Goal: Contribute content: Contribute content

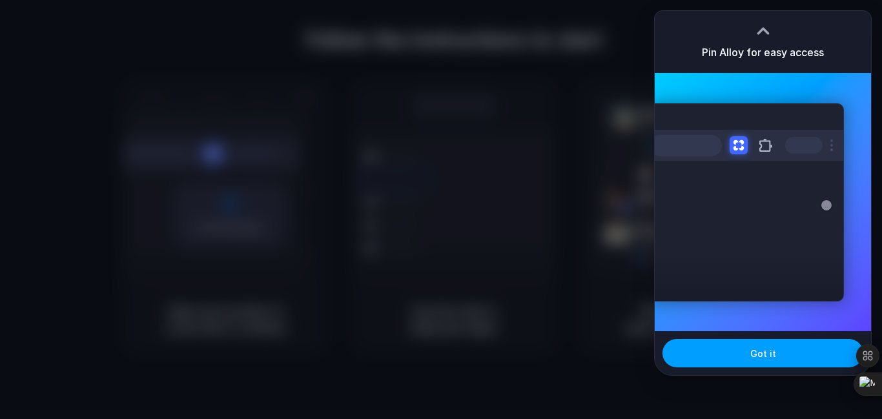
click at [763, 356] on span "Got it" at bounding box center [763, 354] width 26 height 14
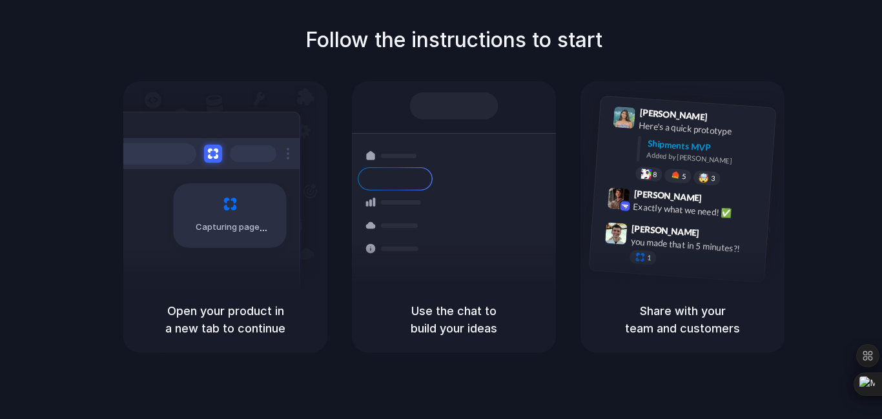
click at [678, 64] on div "Follow the instructions to start Capturing page Open your product in a new tab …" at bounding box center [454, 189] width 882 height 328
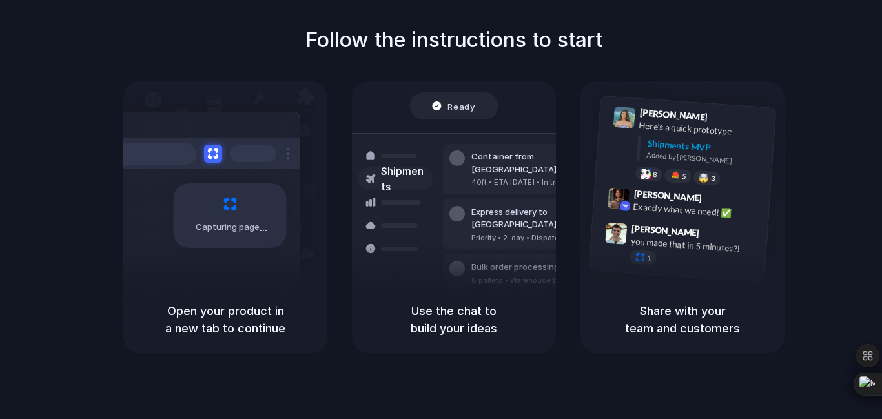
click at [600, 29] on h1 "Follow the instructions to start" at bounding box center [453, 40] width 297 height 31
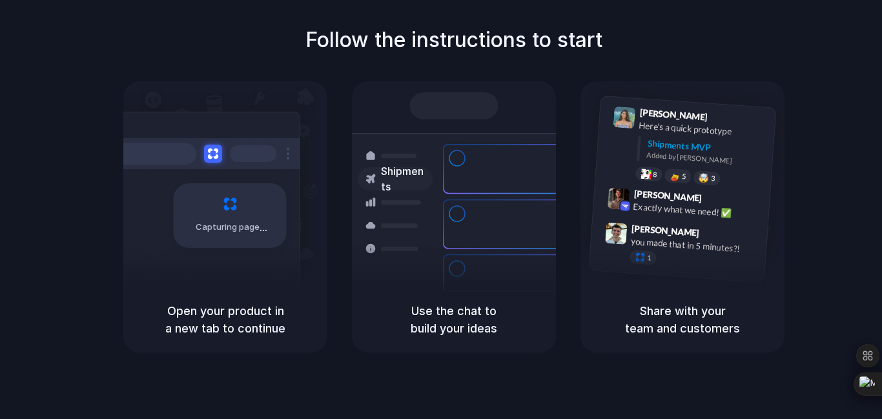
click at [427, 270] on div "Shipments" at bounding box center [385, 224] width 94 height 181
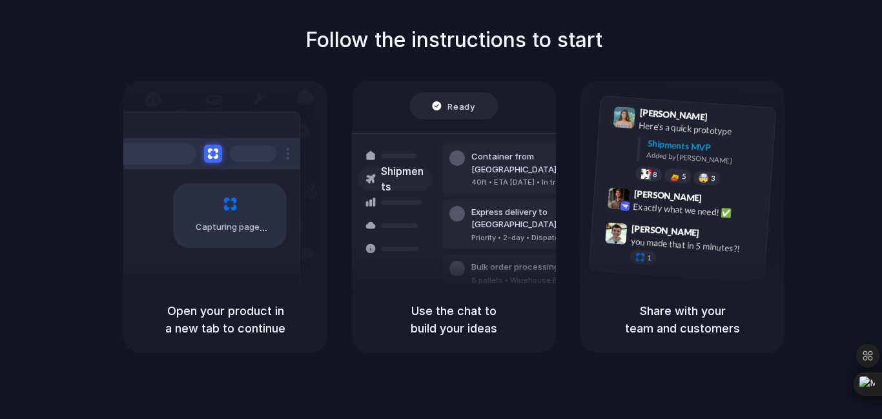
click at [441, 210] on div at bounding box center [441, 210] width 0 height 0
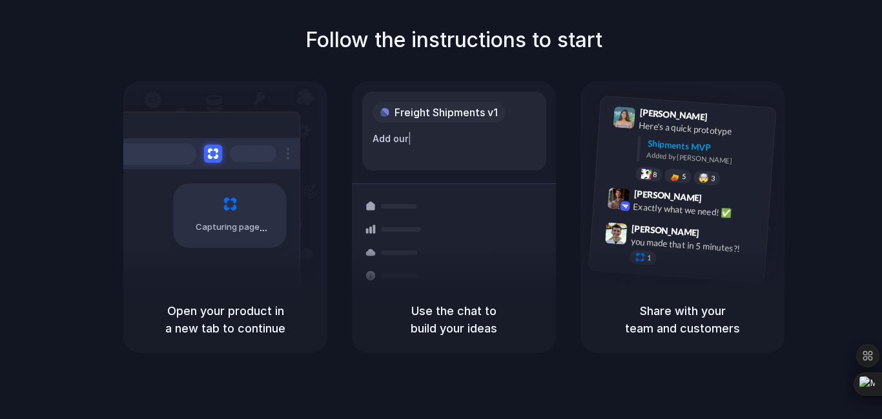
click at [824, 132] on div "Follow the instructions to start Capturing page Open your product in a new tab …" at bounding box center [454, 189] width 882 height 328
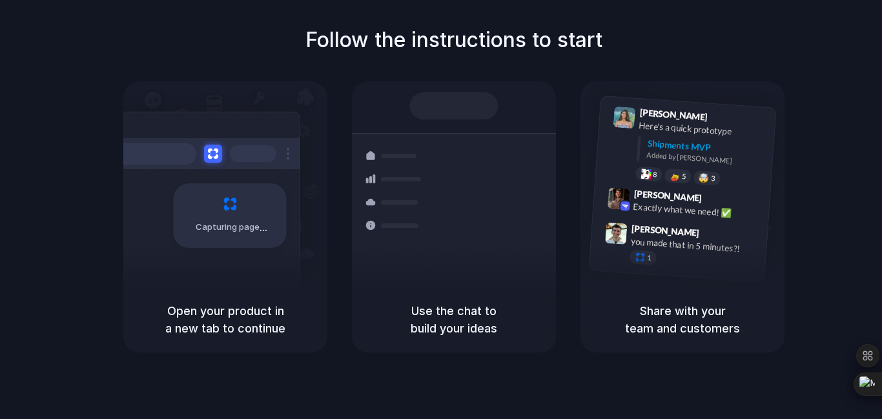
click at [281, 327] on h5 "Open your product in a new tab to continue" at bounding box center [225, 319] width 173 height 35
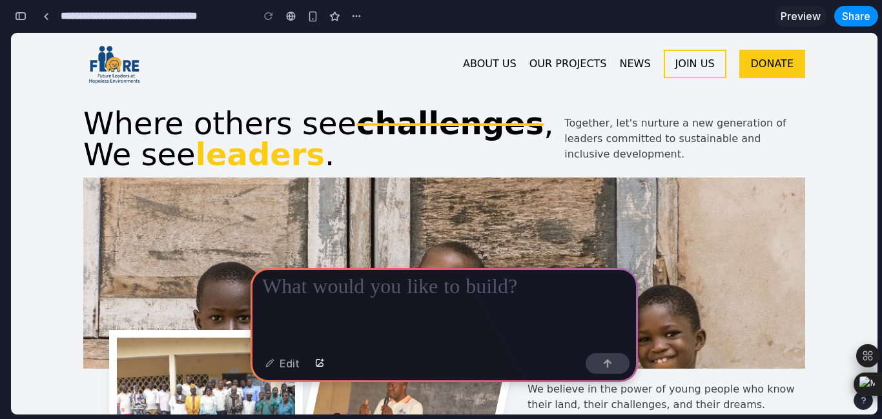
click at [575, 191] on img at bounding box center [444, 272] width 722 height 191
click at [17, 21] on button "button" at bounding box center [20, 16] width 21 height 21
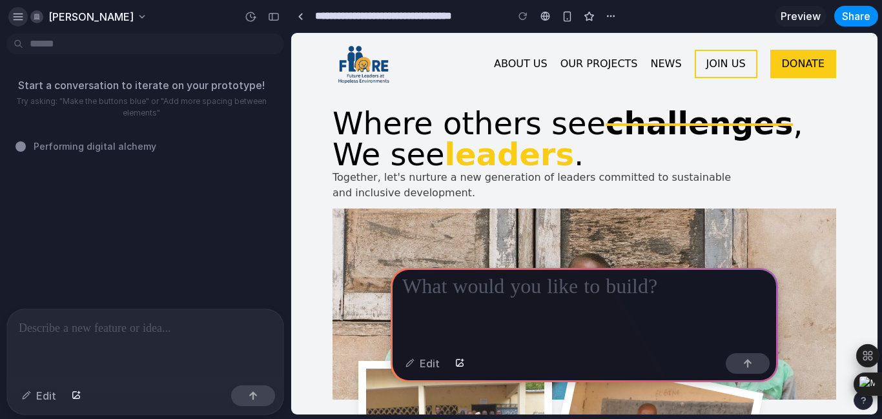
click at [19, 19] on div "button" at bounding box center [18, 17] width 12 height 12
click at [239, 129] on div "Start a conversation to iterate on your prototype! Try asking: "Make the button…" at bounding box center [141, 174] width 283 height 270
click at [271, 21] on div "button" at bounding box center [274, 16] width 12 height 9
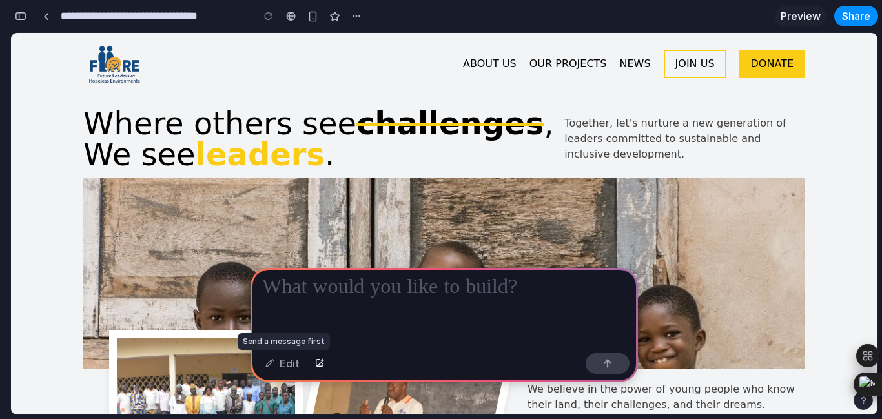
click at [301, 368] on div "Edit" at bounding box center [282, 363] width 47 height 21
click at [271, 227] on img at bounding box center [444, 272] width 722 height 191
click at [354, 296] on div at bounding box center [443, 308] width 387 height 80
click at [449, 279] on p at bounding box center [444, 286] width 364 height 15
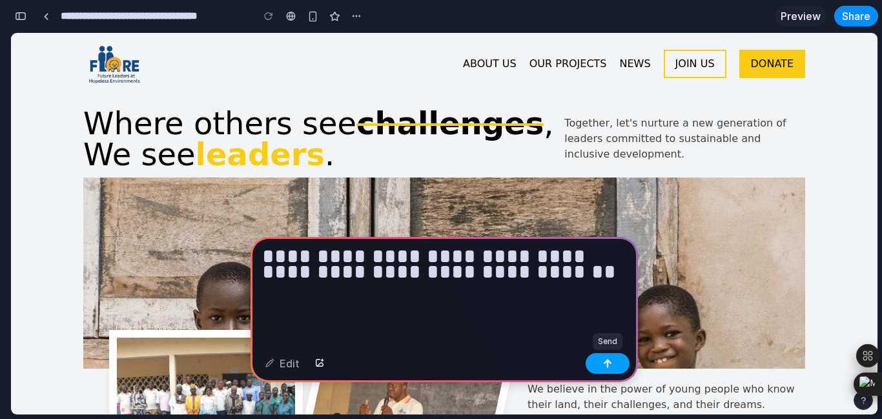
click at [599, 356] on button "button" at bounding box center [607, 363] width 44 height 21
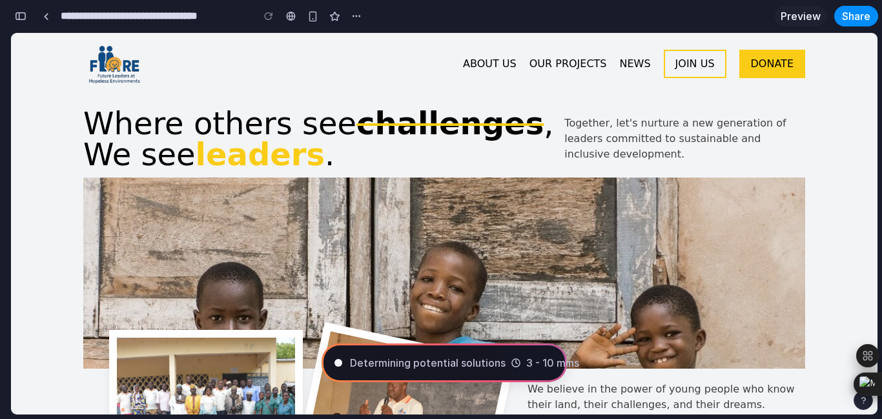
type input "**********"
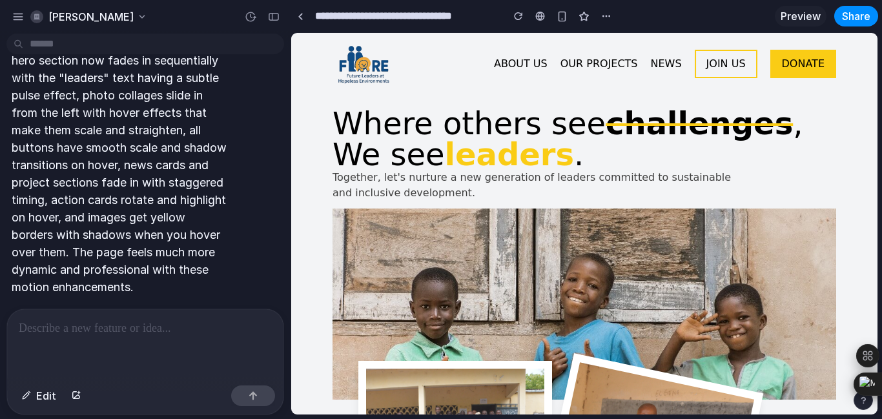
click at [716, 147] on h1 "Where others see challenges , We see leaders ." at bounding box center [583, 139] width 503 height 62
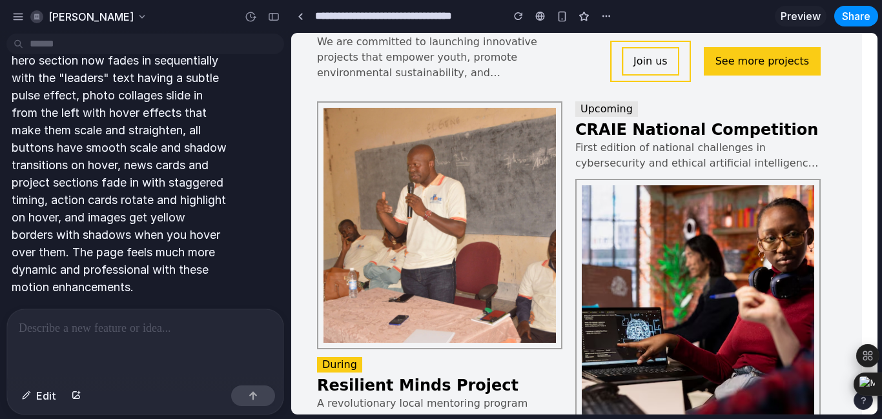
scroll to position [1957, 19]
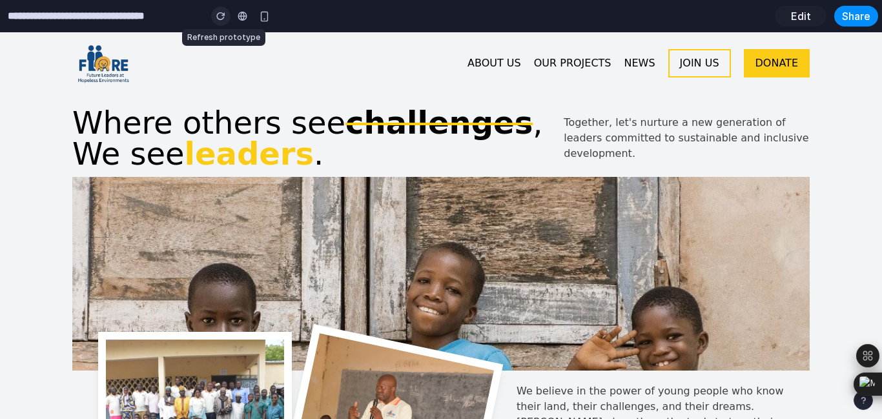
click at [225, 21] on button "button" at bounding box center [220, 15] width 19 height 19
click at [803, 21] on span "Edit" at bounding box center [801, 15] width 20 height 15
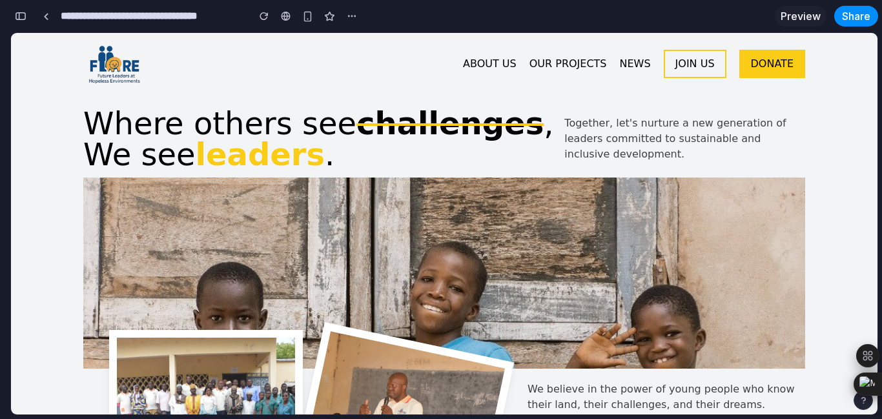
scroll to position [627, 0]
click at [490, 72] on header "ABOUT US OUR PROJECTS NEWS ABOUT US OUR PROJECTS NEWS JOIN US DONATE JOIN US DO…" at bounding box center [444, 59] width 866 height 52
click at [487, 65] on link "ABOUT US" at bounding box center [490, 63] width 54 height 12
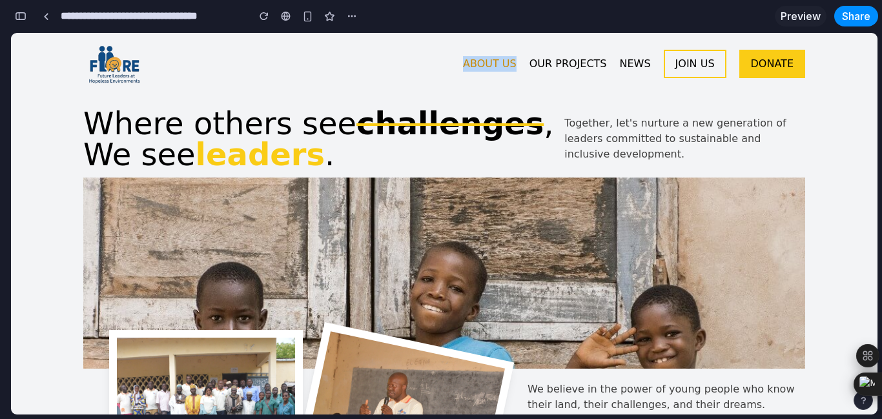
click at [487, 65] on link "ABOUT US" at bounding box center [490, 63] width 54 height 12
click at [481, 122] on span "challenges" at bounding box center [449, 123] width 187 height 36
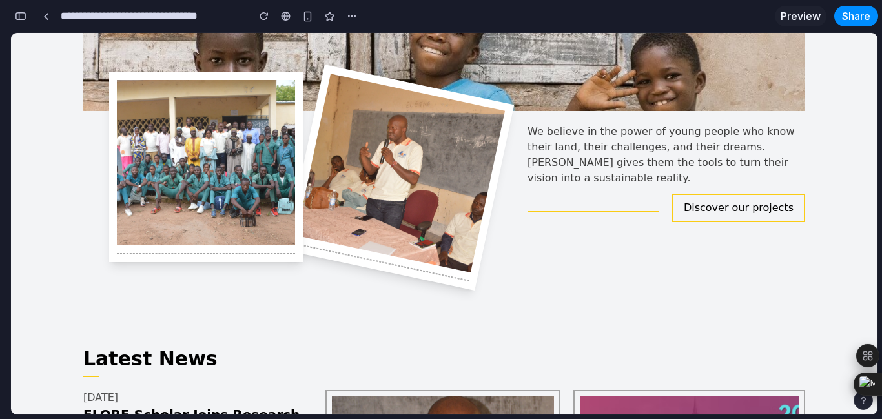
scroll to position [256, 0]
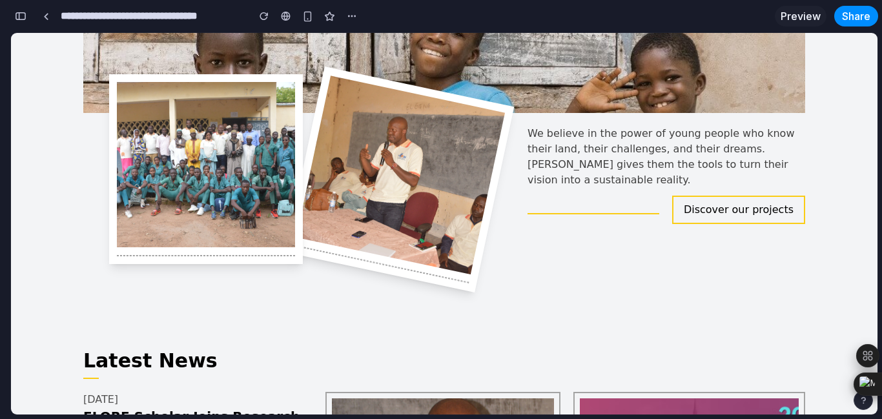
click at [460, 170] on img at bounding box center [400, 175] width 208 height 199
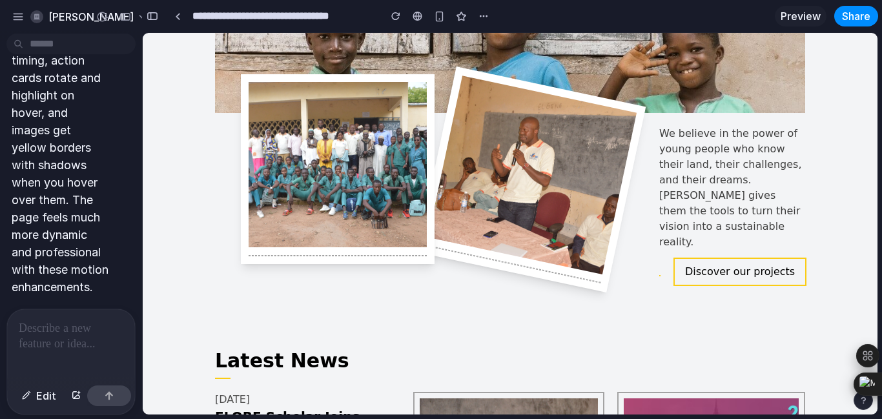
scroll to position [0, 0]
click at [43, 399] on span "Edit" at bounding box center [46, 395] width 20 height 15
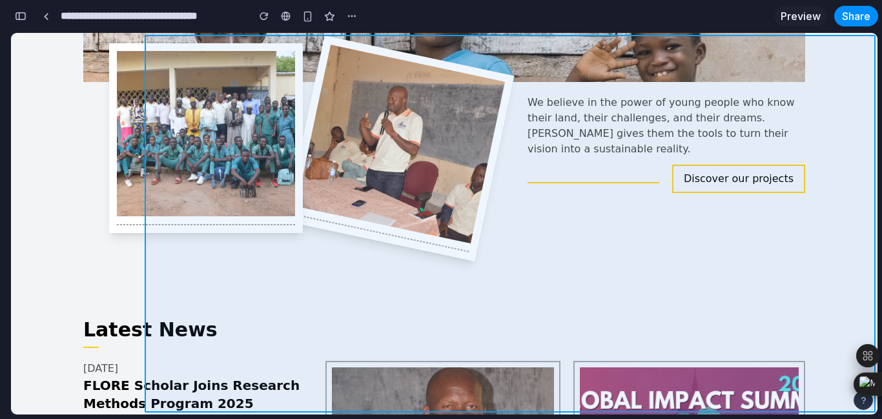
scroll to position [256, 0]
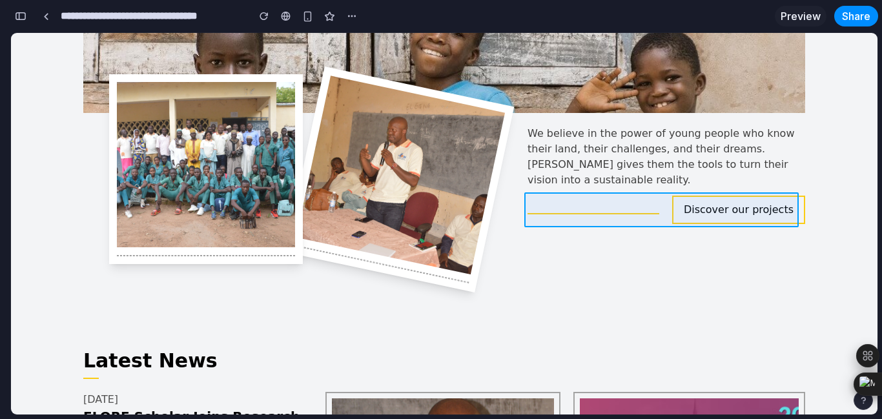
click at [740, 205] on div at bounding box center [510, 223] width 734 height 381
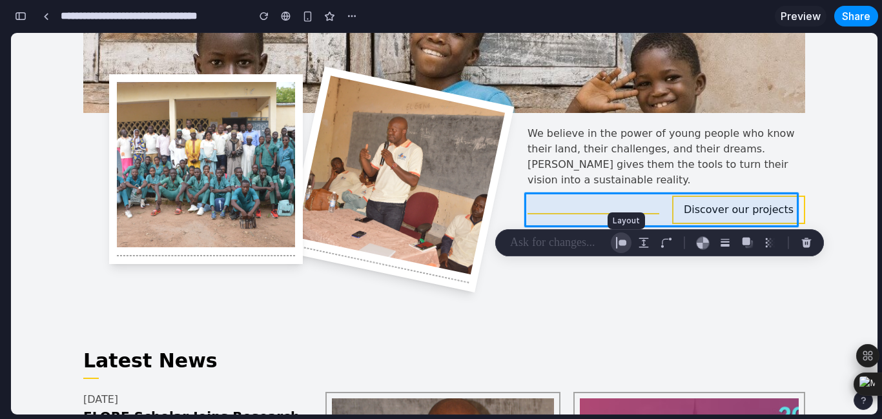
click at [631, 236] on button "button" at bounding box center [621, 242] width 21 height 21
select select "******"
